Goal: Book appointment/travel/reservation

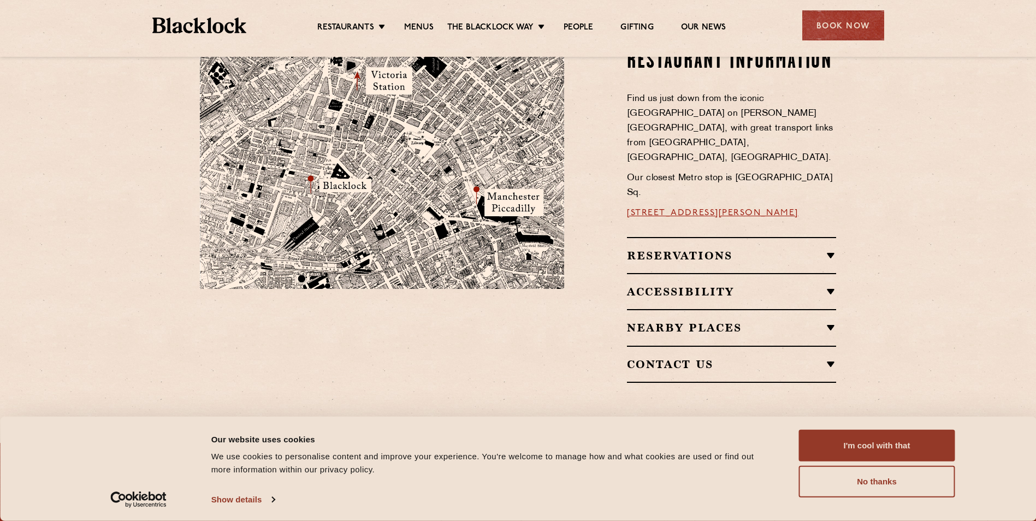
scroll to position [656, 0]
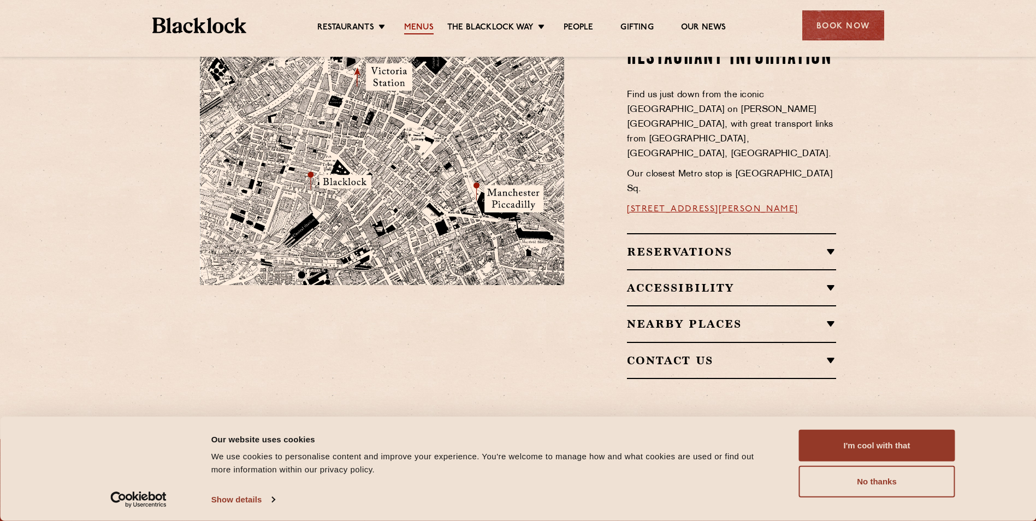
click at [413, 27] on link "Menus" at bounding box center [418, 28] width 29 height 12
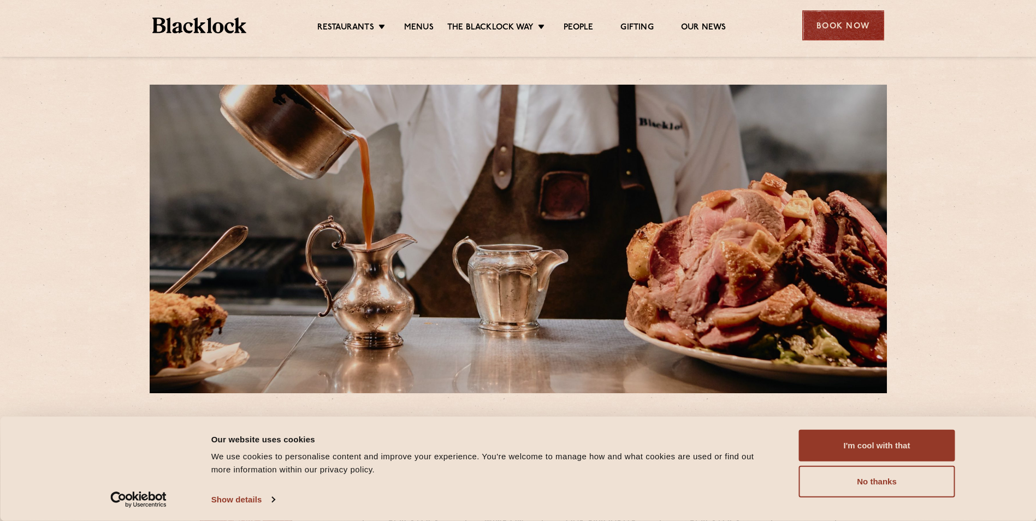
click at [830, 17] on div "Book Now" at bounding box center [843, 25] width 82 height 30
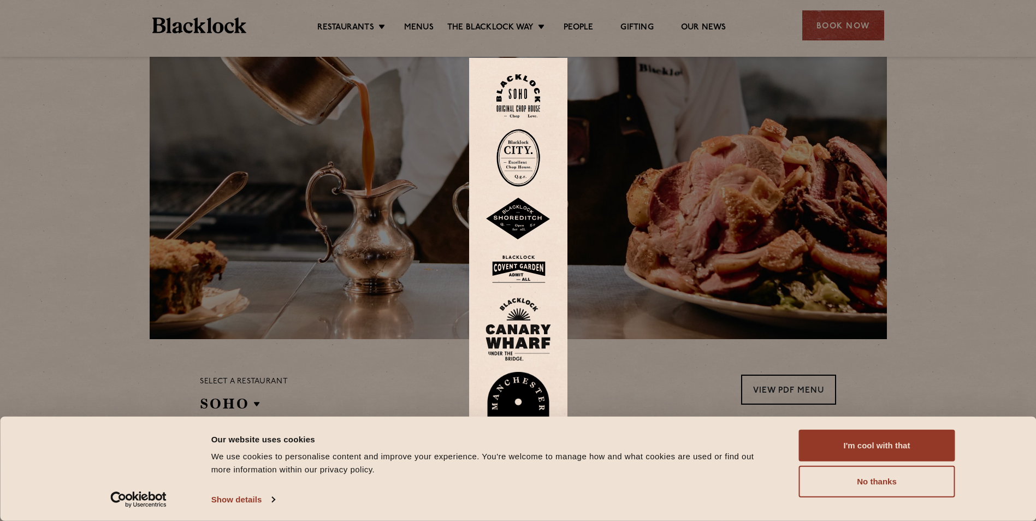
scroll to position [55, 0]
click at [809, 477] on button "No thanks" at bounding box center [877, 482] width 156 height 32
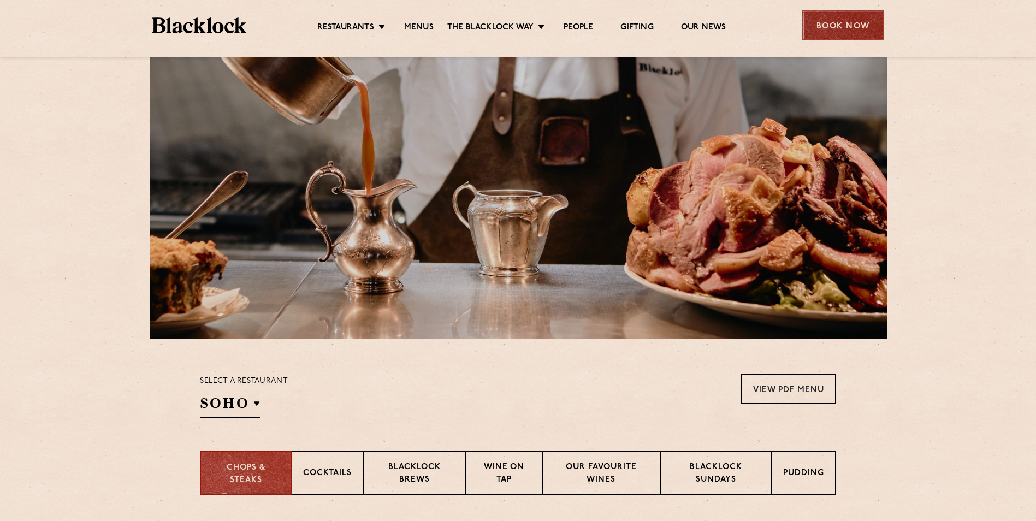
click at [832, 23] on div "Book Now" at bounding box center [843, 25] width 82 height 30
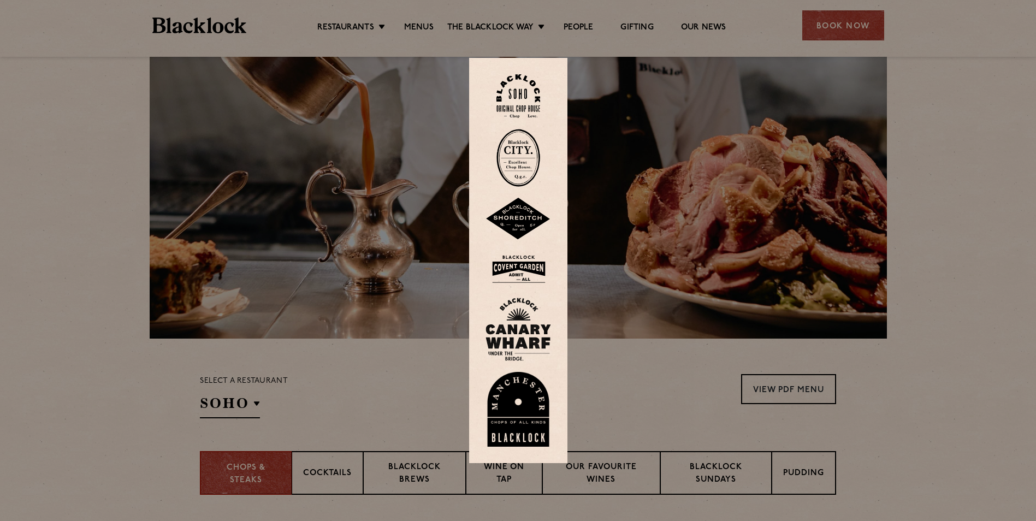
click at [523, 398] on img at bounding box center [519, 409] width 66 height 75
